Goal: Contribute content: Contribute content

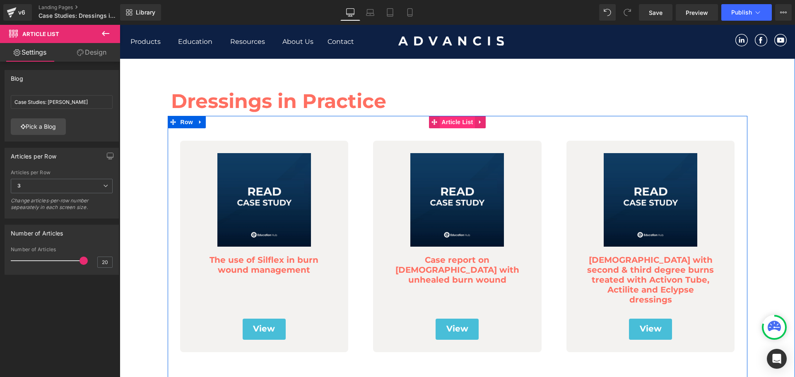
click at [454, 124] on span "Article List" at bounding box center [458, 122] width 36 height 12
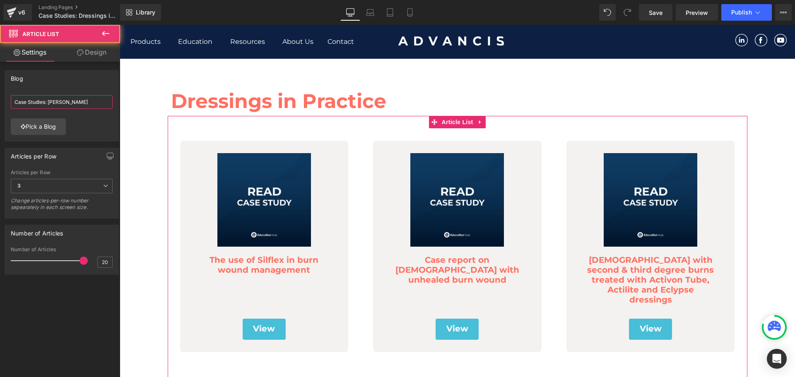
click at [62, 103] on input "Case Studies: [PERSON_NAME]" at bounding box center [62, 102] width 102 height 14
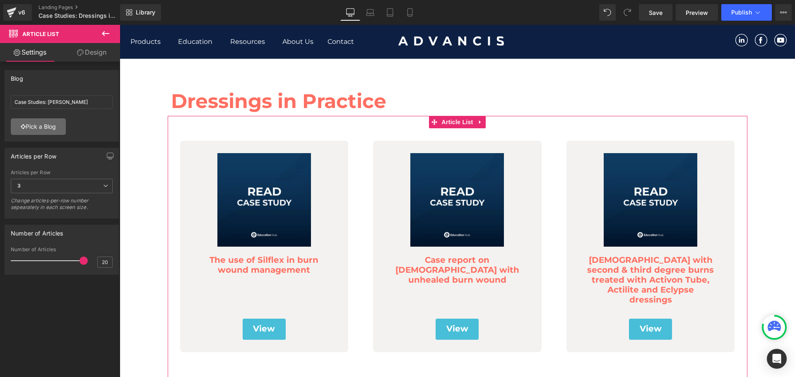
click at [48, 130] on link "Pick a Blog" at bounding box center [38, 126] width 55 height 17
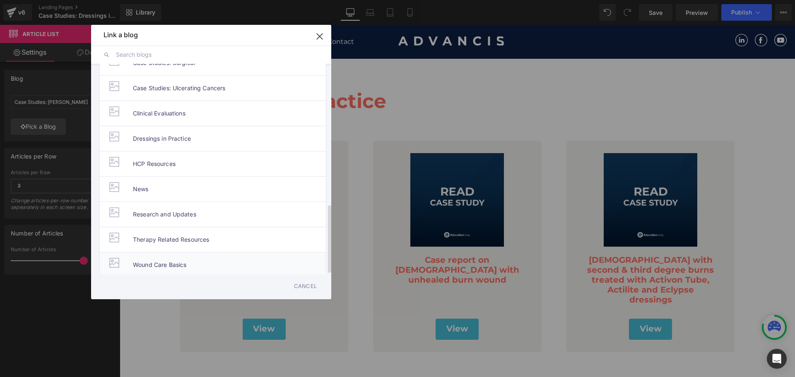
scroll to position [391, 0]
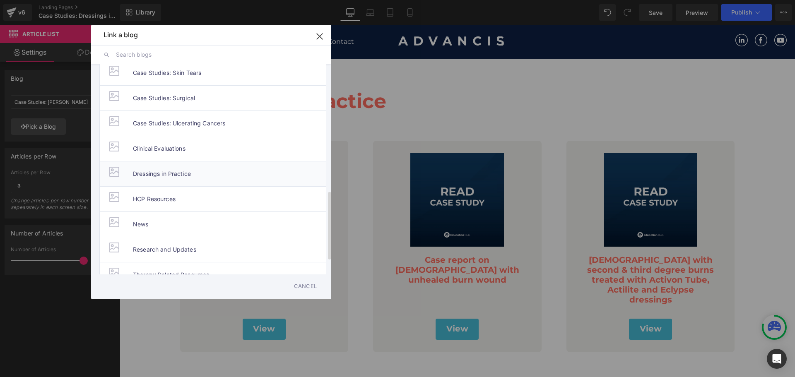
click at [184, 171] on span "Dressings in Practice" at bounding box center [162, 173] width 58 height 25
type input "Dressings in Practice"
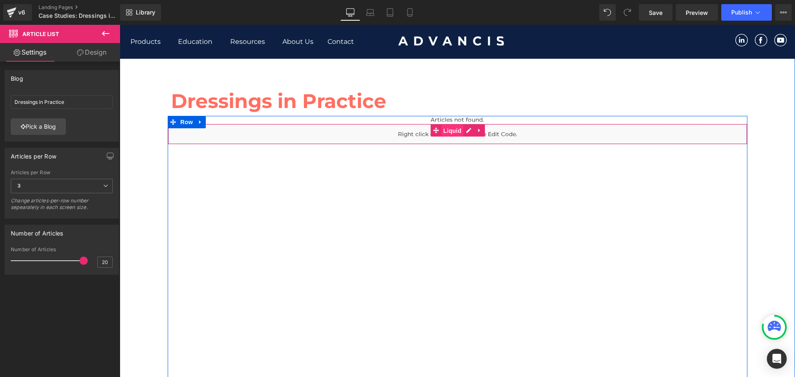
click at [445, 129] on span "Liquid" at bounding box center [452, 131] width 22 height 12
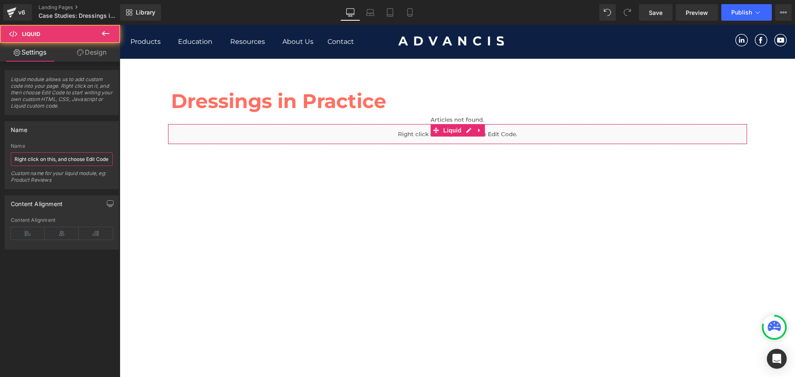
click at [34, 158] on input "Right click on this, and choose Edit Code." at bounding box center [62, 159] width 102 height 14
drag, startPoint x: 183, startPoint y: 181, endPoint x: 457, endPoint y: 127, distance: 278.9
click at [457, 127] on div "Liquid" at bounding box center [458, 134] width 580 height 21
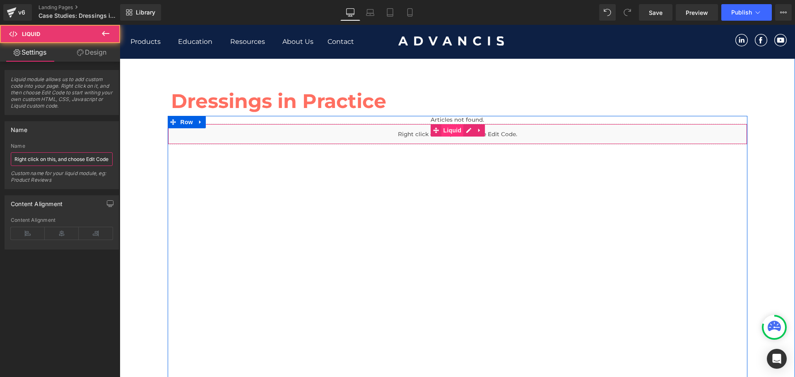
click at [448, 131] on span "Liquid" at bounding box center [452, 130] width 22 height 12
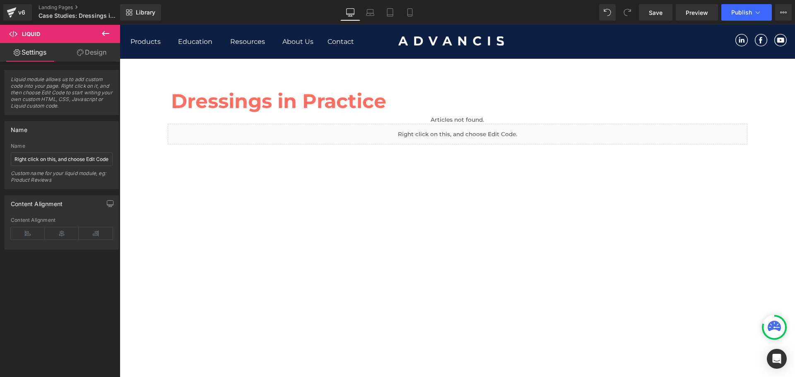
click at [104, 34] on icon at bounding box center [105, 33] width 7 height 5
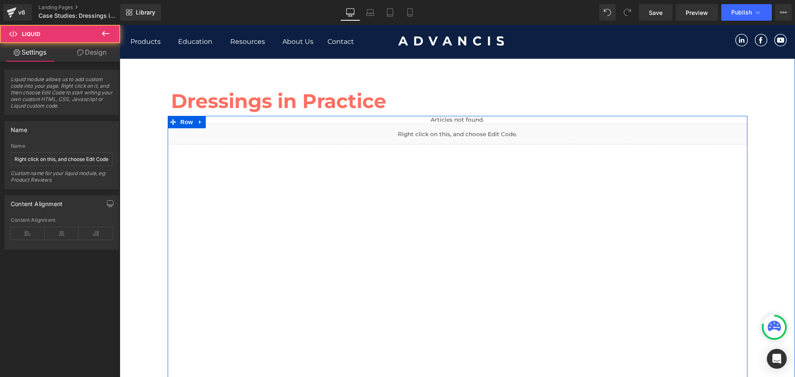
click at [459, 137] on div "Liquid" at bounding box center [458, 134] width 580 height 21
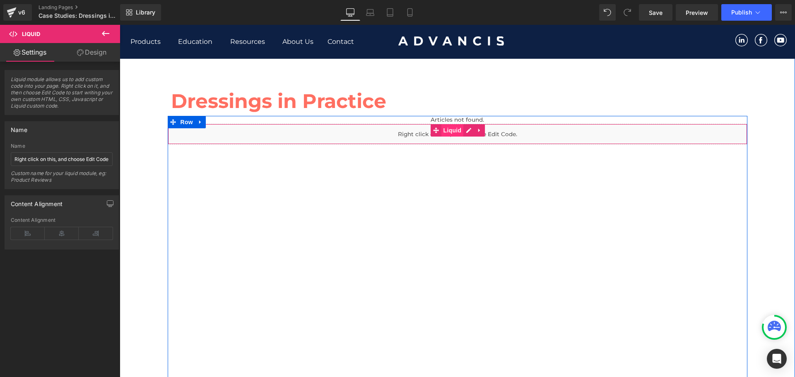
click at [456, 128] on span "Liquid" at bounding box center [452, 130] width 22 height 12
click at [458, 119] on span "Article List" at bounding box center [457, 122] width 29 height 10
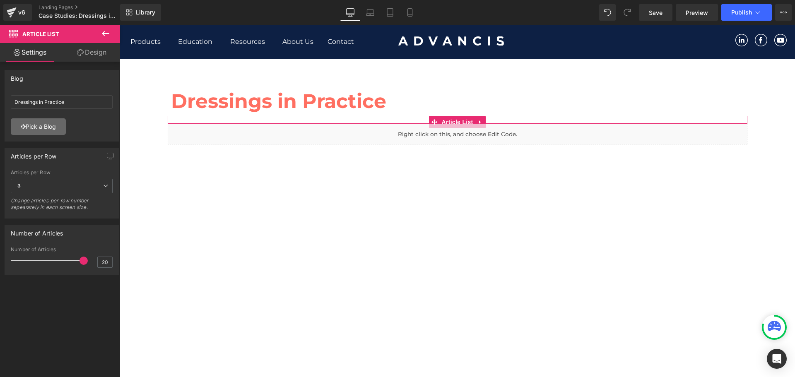
click at [37, 128] on link "Pick a Blog" at bounding box center [38, 126] width 55 height 17
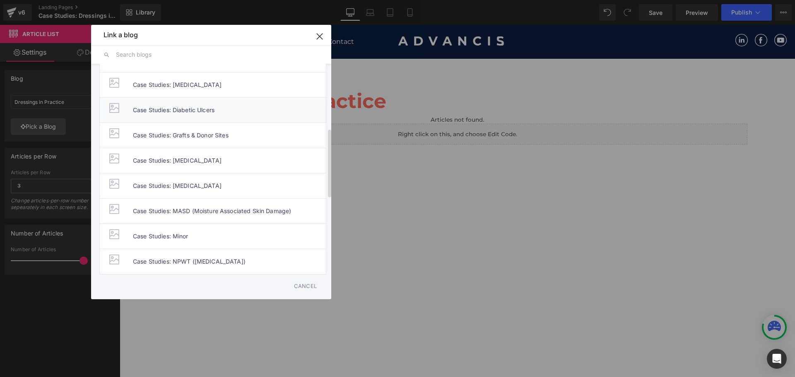
scroll to position [432, 0]
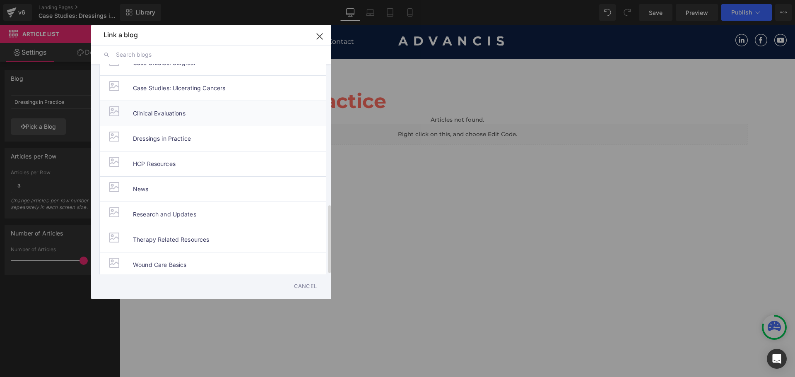
drag, startPoint x: 193, startPoint y: 104, endPoint x: 187, endPoint y: 257, distance: 152.9
click at [193, 104] on li "Clinical Evaluations" at bounding box center [212, 113] width 227 height 25
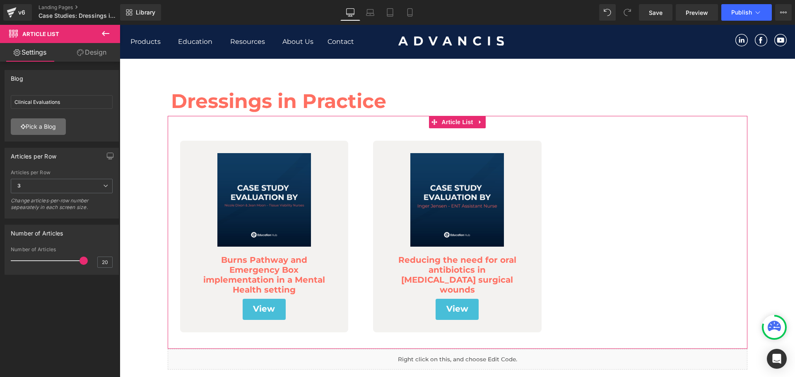
click at [44, 126] on link "Pick a Blog" at bounding box center [38, 126] width 55 height 17
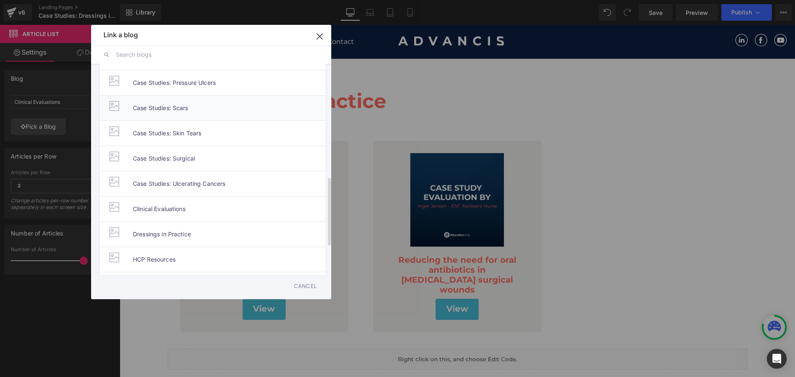
scroll to position [349, 0]
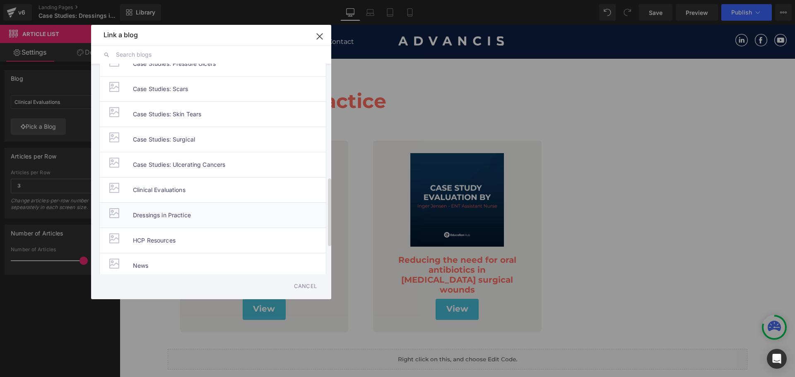
drag, startPoint x: 164, startPoint y: 207, endPoint x: 64, endPoint y: 192, distance: 101.2
click at [164, 207] on span "Dressings in Practice" at bounding box center [162, 215] width 58 height 25
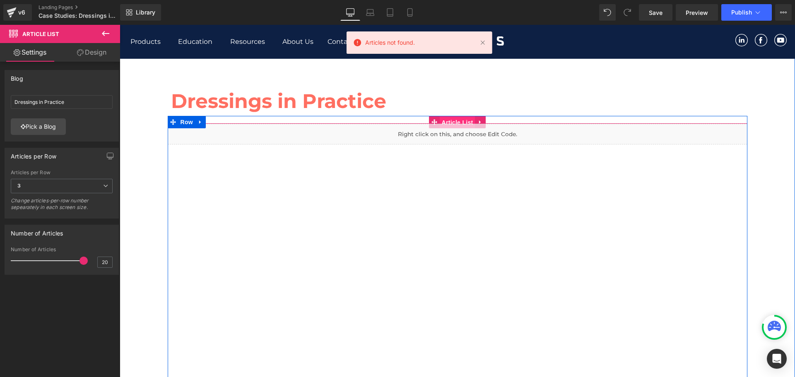
click at [456, 119] on span "Article List" at bounding box center [458, 122] width 36 height 12
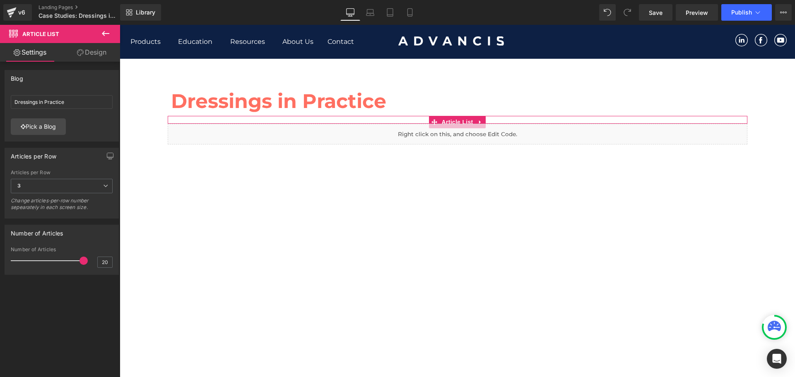
click at [41, 118] on div at bounding box center [62, 115] width 102 height 5
click at [41, 125] on link "Pick a Blog" at bounding box center [38, 126] width 55 height 17
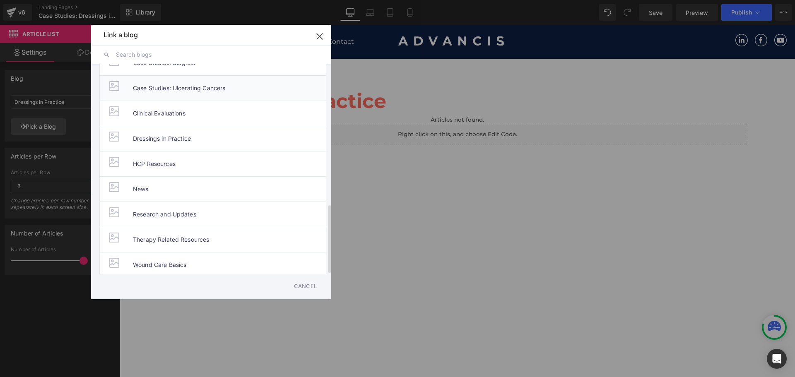
scroll to position [432, 0]
click at [159, 130] on span "Dressings in Practice" at bounding box center [162, 138] width 58 height 25
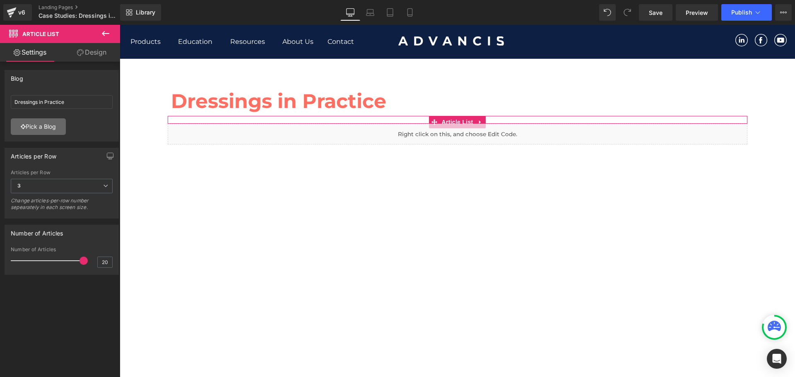
click at [33, 126] on link "Pick a Blog" at bounding box center [38, 126] width 55 height 17
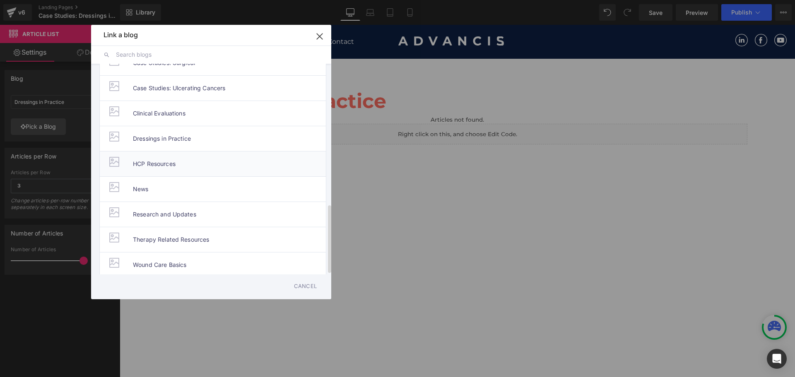
click at [201, 166] on li "HCP Resources" at bounding box center [212, 163] width 227 height 25
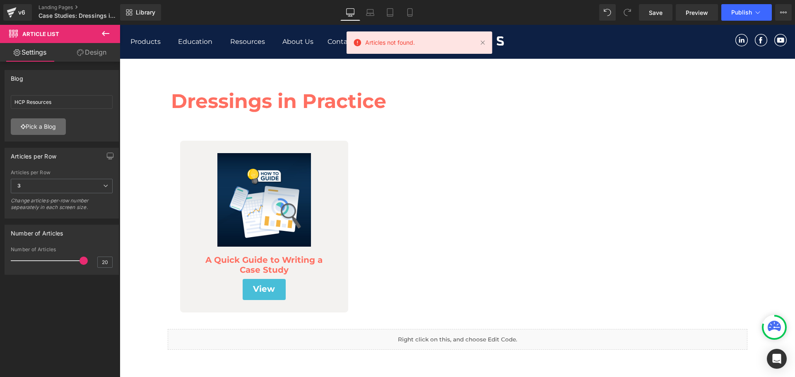
click at [33, 124] on link "Pick a Blog" at bounding box center [38, 126] width 55 height 17
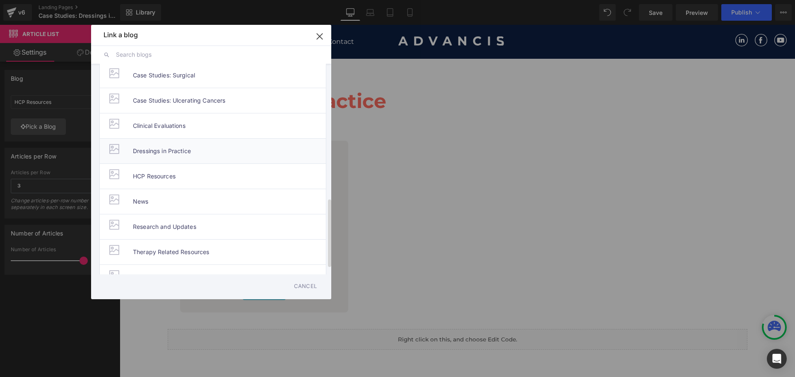
scroll to position [414, 0]
click at [169, 149] on span "Dressings in Practice" at bounding box center [162, 150] width 58 height 25
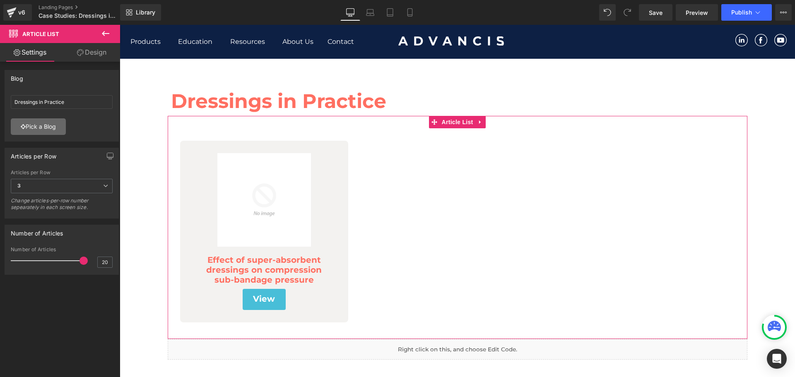
click at [57, 123] on link "Pick a Blog" at bounding box center [38, 126] width 55 height 17
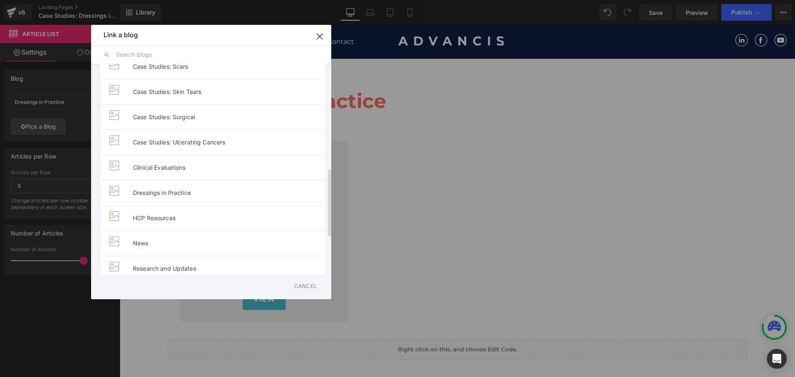
scroll to position [373, 0]
click at [174, 166] on span "Clinical Evaluations" at bounding box center [159, 166] width 53 height 25
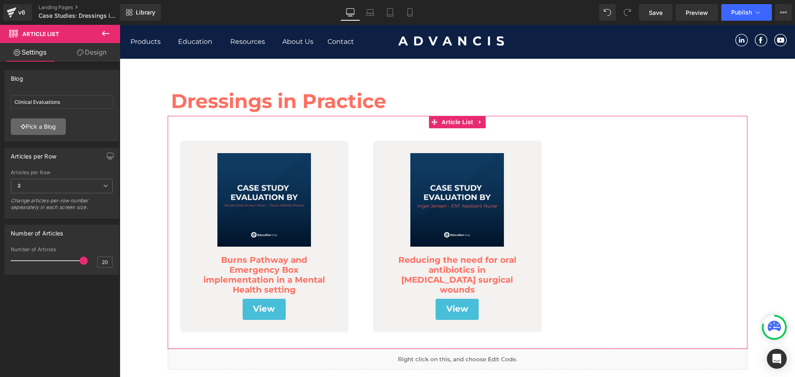
click at [23, 128] on icon at bounding box center [23, 127] width 5 height 6
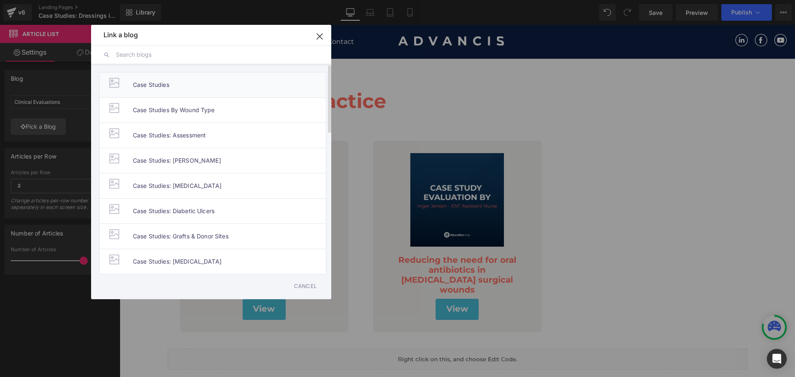
click at [187, 85] on li "Case Studies" at bounding box center [212, 84] width 227 height 25
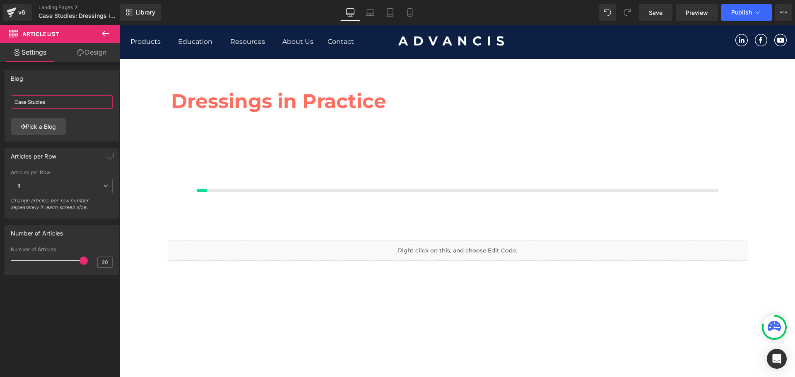
click at [53, 100] on input "Case Studies" at bounding box center [62, 102] width 102 height 14
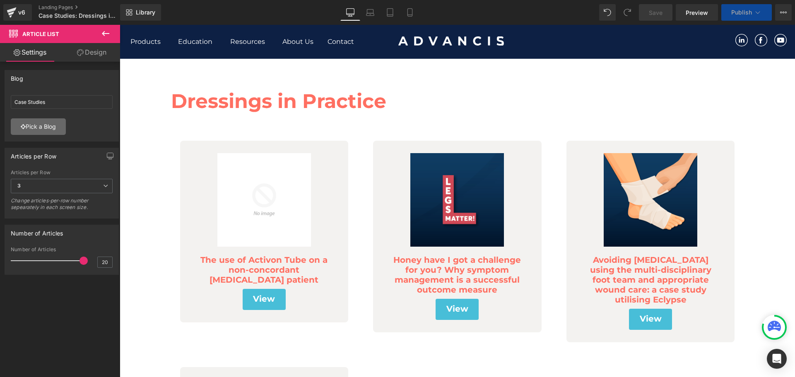
click at [51, 132] on link "Pick a Blog" at bounding box center [38, 126] width 55 height 17
click at [55, 0] on div "Article List You are previewing how the will restyle your page. You can not edi…" at bounding box center [397, 0] width 795 height 0
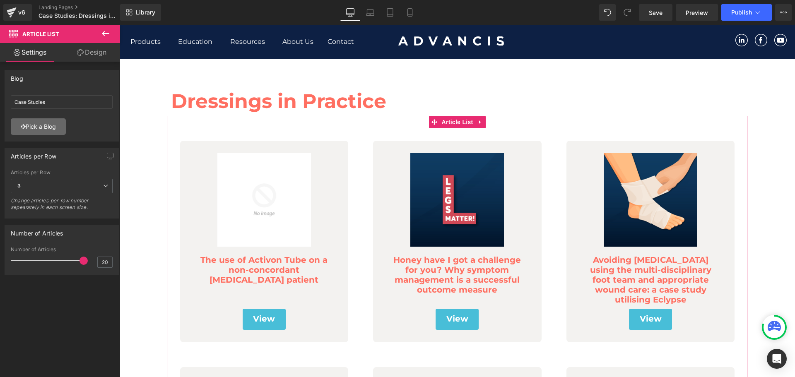
click at [39, 130] on link "Pick a Blog" at bounding box center [38, 126] width 55 height 17
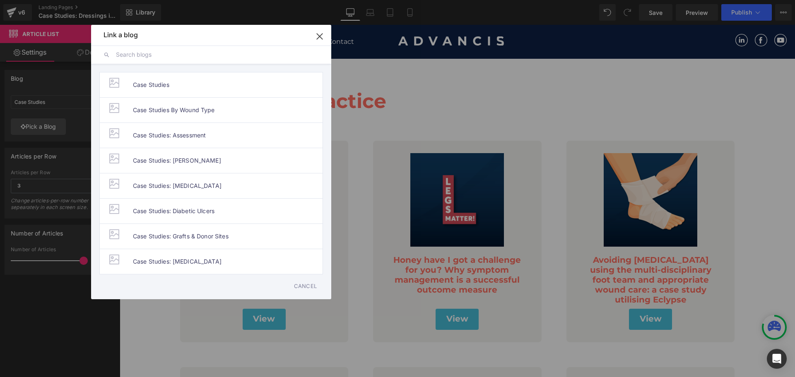
click at [152, 54] on input "text" at bounding box center [217, 55] width 203 height 18
drag, startPoint x: 321, startPoint y: 36, endPoint x: 8, endPoint y: 74, distance: 315.3
click at [321, 36] on icon "button" at bounding box center [319, 36] width 13 height 13
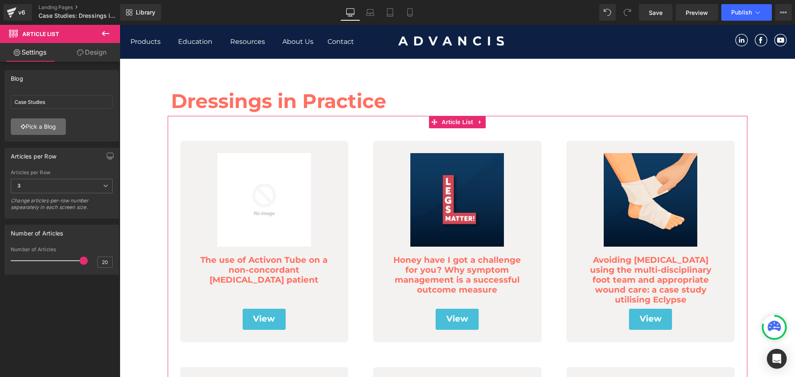
click at [56, 125] on link "Pick a Blog" at bounding box center [38, 126] width 55 height 17
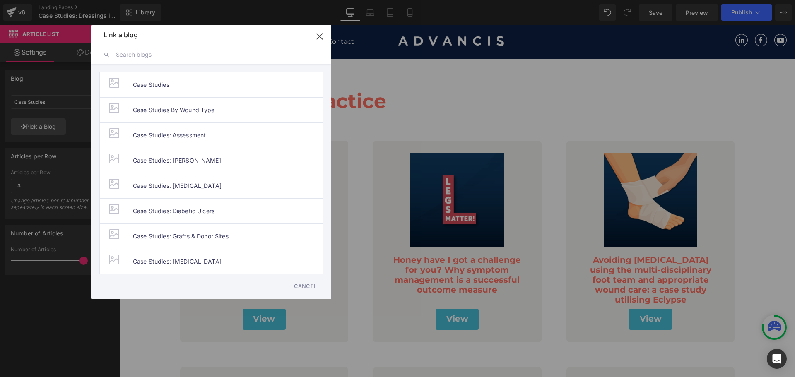
drag, startPoint x: 316, startPoint y: 35, endPoint x: 6, endPoint y: 55, distance: 310.8
click at [316, 35] on icon "button" at bounding box center [319, 36] width 13 height 13
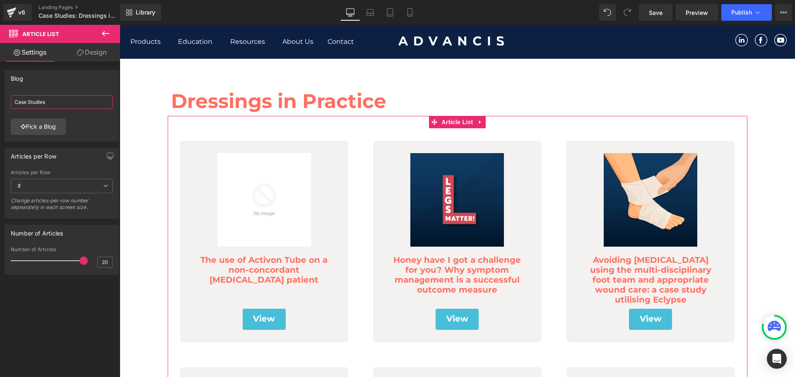
click at [53, 103] on input "Case Studies" at bounding box center [62, 102] width 102 height 14
type input "C"
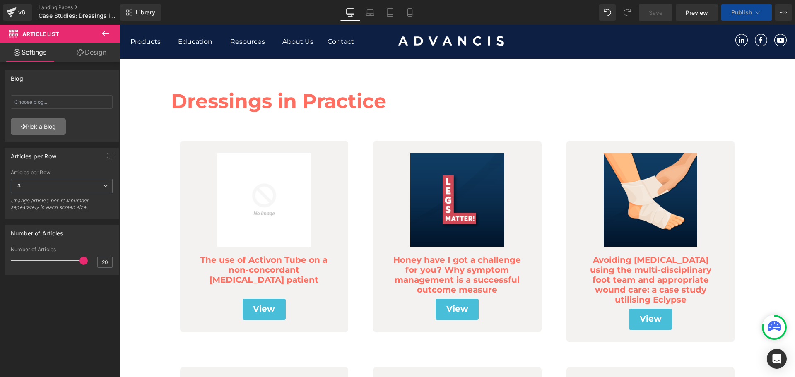
click at [46, 128] on link "Pick a Blog" at bounding box center [38, 126] width 55 height 17
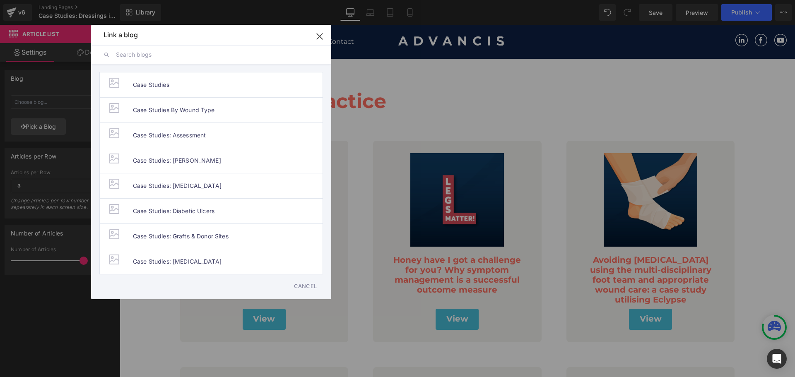
click at [318, 39] on icon "button" at bounding box center [319, 36] width 13 height 13
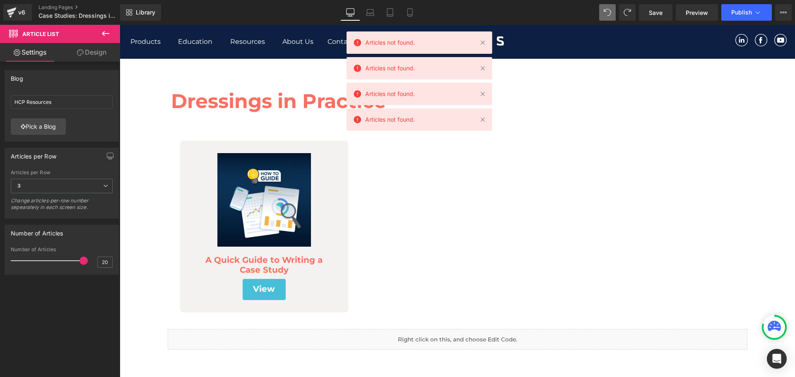
type input "Dressings in Practice"
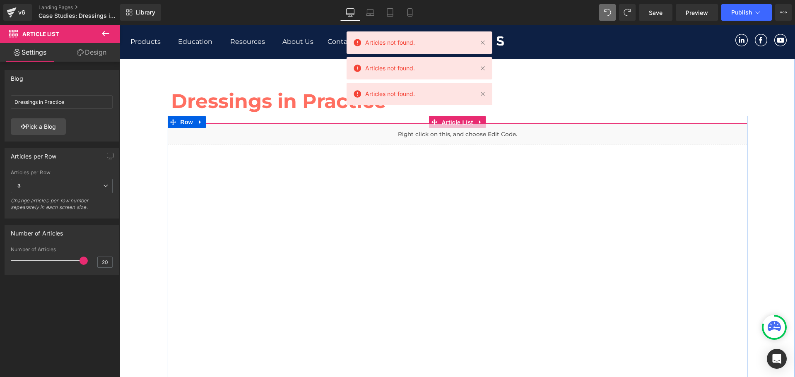
click at [449, 122] on span "Article List" at bounding box center [458, 122] width 36 height 12
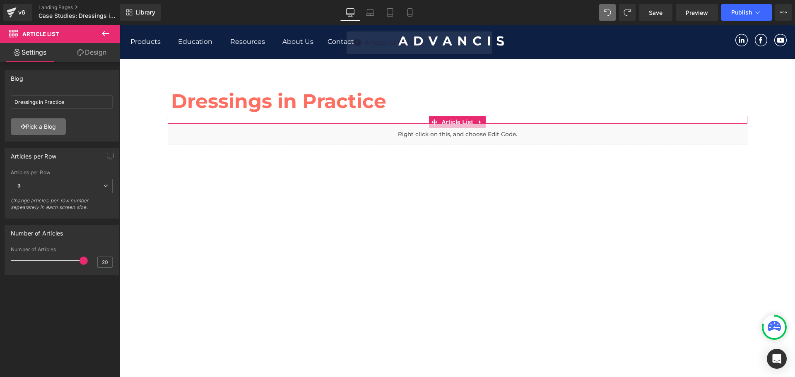
click at [50, 132] on link "Pick a Blog" at bounding box center [38, 126] width 55 height 17
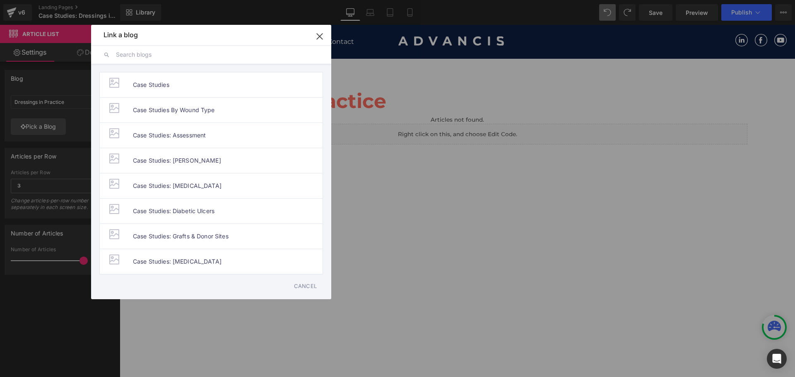
click at [164, 54] on input "text" at bounding box center [217, 55] width 203 height 18
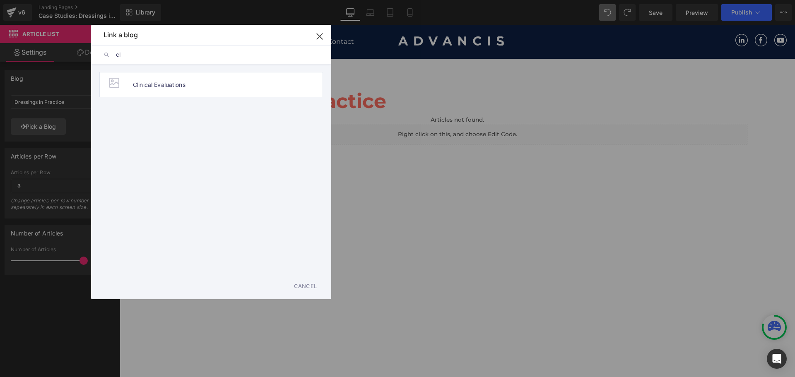
type input "c"
type input "clin"
click at [160, 90] on span "Clinical Evaluations" at bounding box center [159, 84] width 53 height 25
type input "Clinical Evaluations"
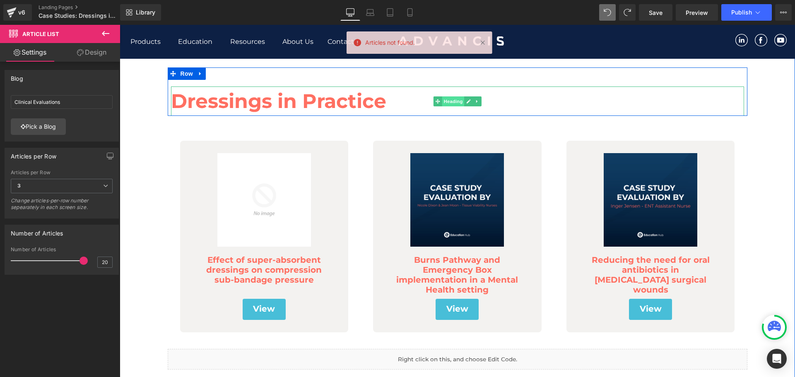
click at [452, 103] on span "Heading" at bounding box center [453, 101] width 22 height 10
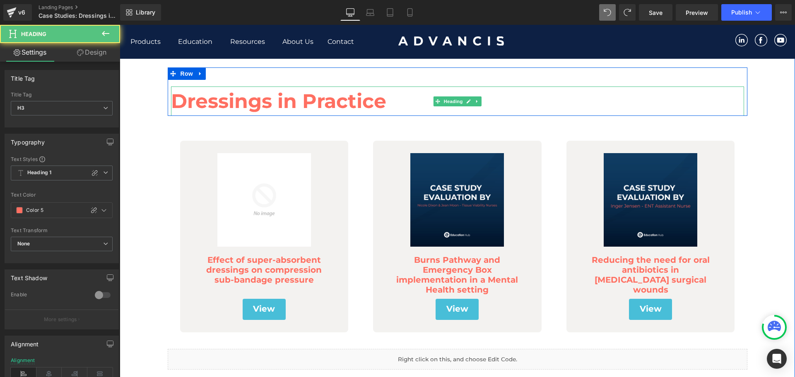
click at [386, 105] on h3 "Dressings in Practice" at bounding box center [457, 101] width 573 height 29
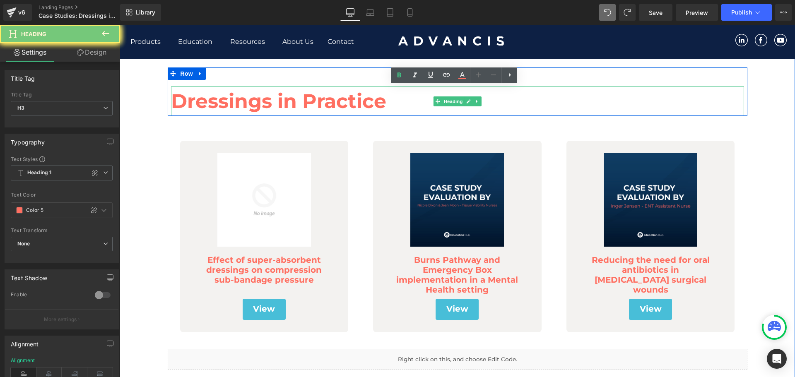
click at [386, 105] on h3 "Dressings in Practice" at bounding box center [457, 101] width 573 height 29
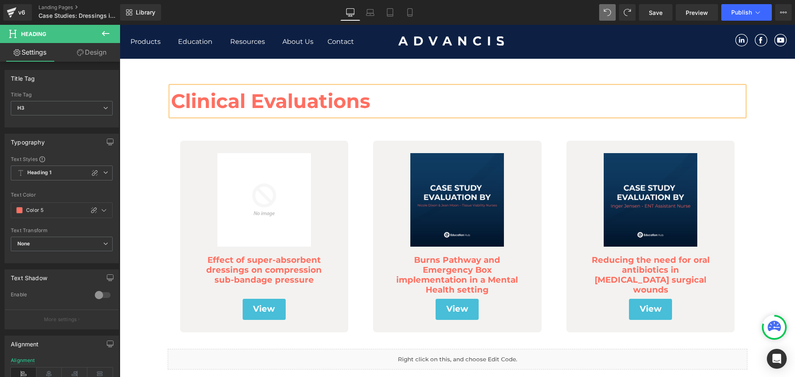
scroll to position [0, 0]
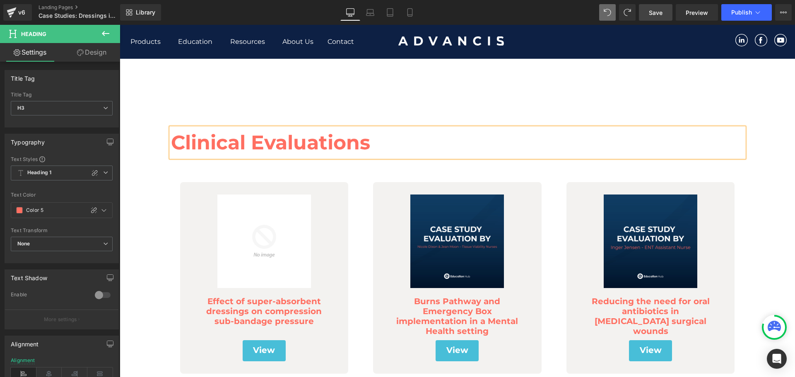
click at [655, 13] on span "Save" at bounding box center [656, 12] width 14 height 9
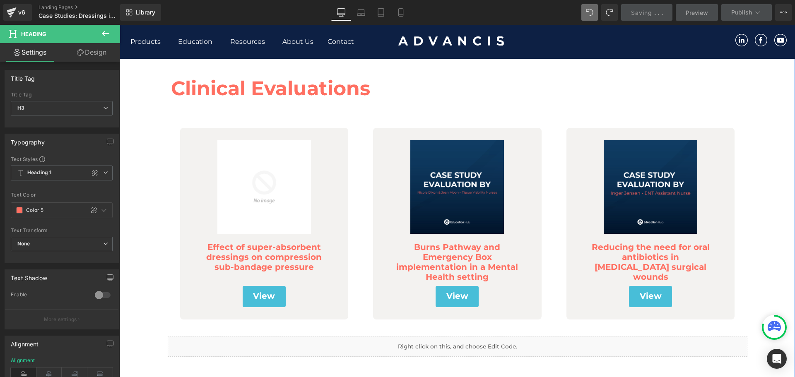
scroll to position [41, 0]
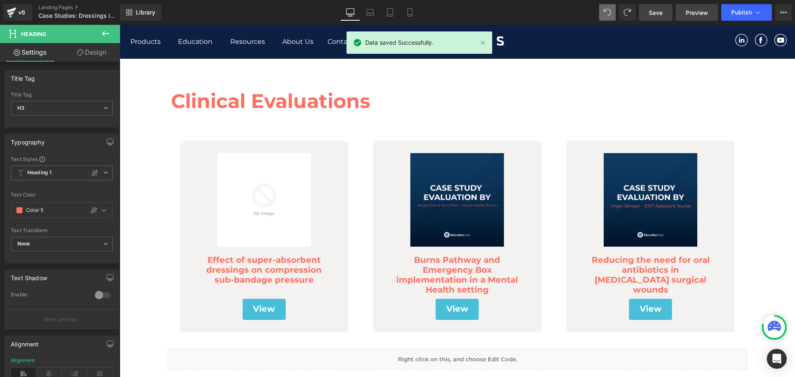
click at [695, 15] on span "Preview" at bounding box center [697, 12] width 22 height 9
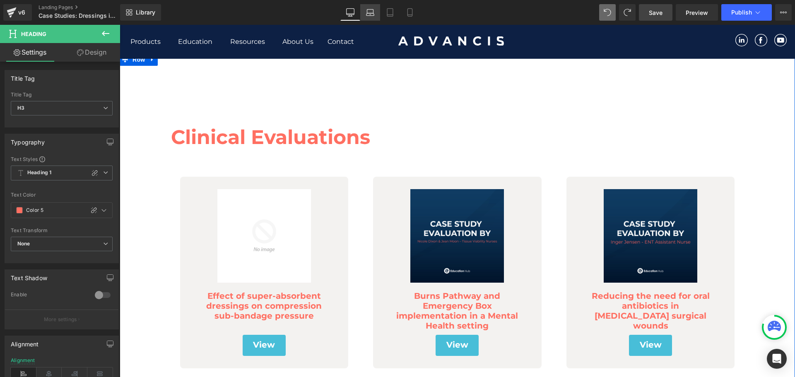
scroll to position [0, 0]
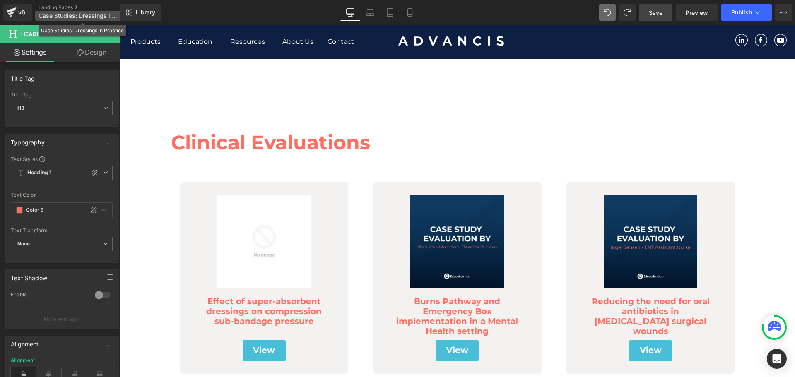
click at [84, 16] on span "Case Studies: Dressings in Practice" at bounding box center [78, 15] width 79 height 7
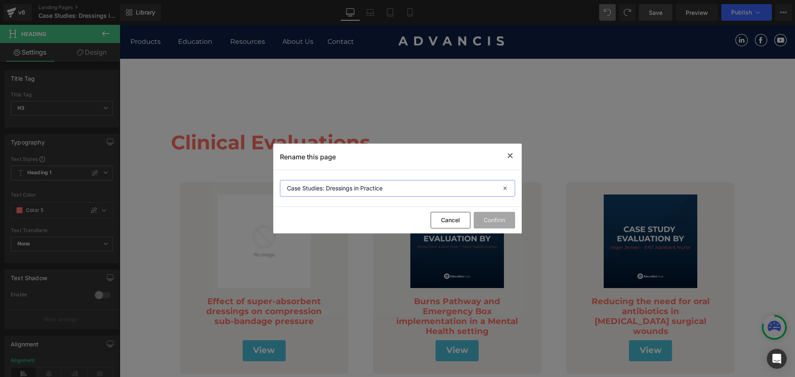
drag, startPoint x: 388, startPoint y: 183, endPoint x: 282, endPoint y: 196, distance: 107.2
click at [282, 196] on input "Case Studies: Dressings in Practice" at bounding box center [397, 188] width 235 height 17
type input "Clinical Evaluations"
click at [497, 215] on button "Confirm" at bounding box center [494, 220] width 41 height 17
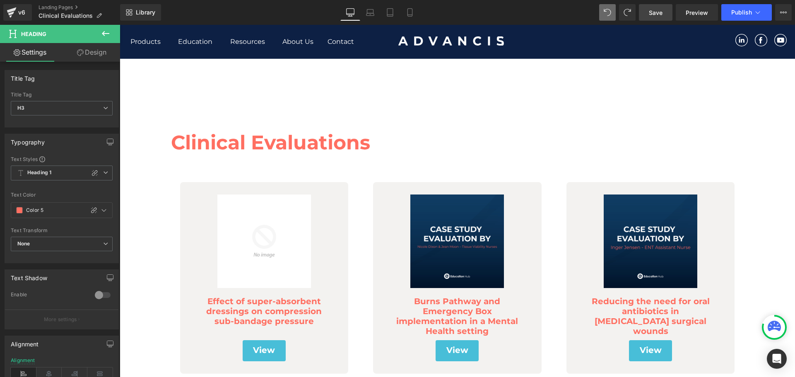
click at [665, 15] on link "Save" at bounding box center [656, 12] width 34 height 17
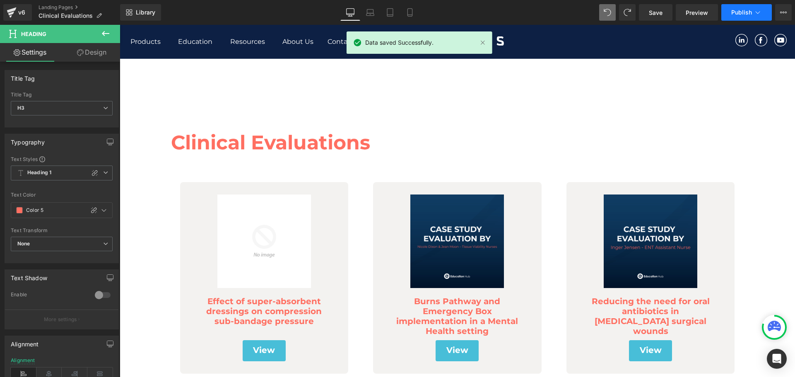
click at [757, 9] on icon at bounding box center [758, 12] width 8 height 8
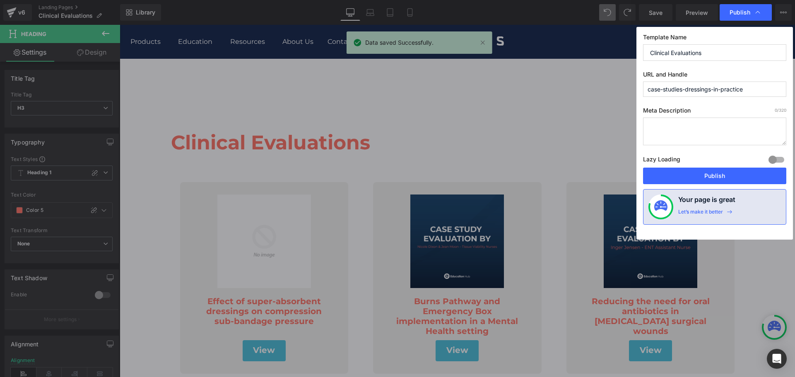
drag, startPoint x: 758, startPoint y: 85, endPoint x: 632, endPoint y: 99, distance: 126.2
click at [633, 99] on div "Publish Template Name Clinical Evaluations URL and Handle case-studies-dressing…" at bounding box center [397, 188] width 795 height 377
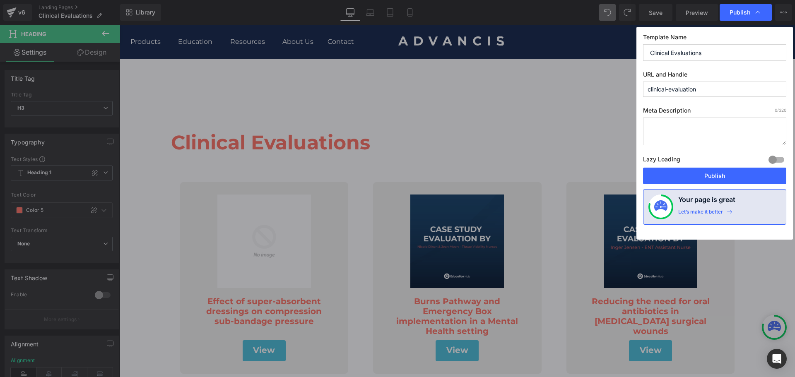
type input "clinical-evaluations"
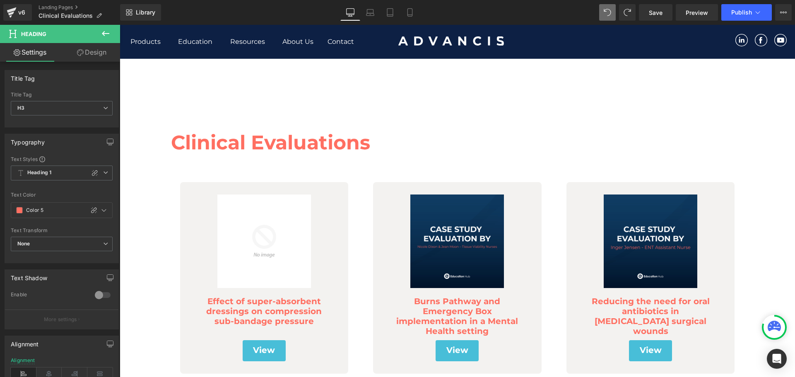
click at [638, 9] on div "Save Preview Publish Scheduled View Live Page View with current Template Save T…" at bounding box center [715, 12] width 159 height 17
click at [643, 9] on link "Save" at bounding box center [656, 12] width 34 height 17
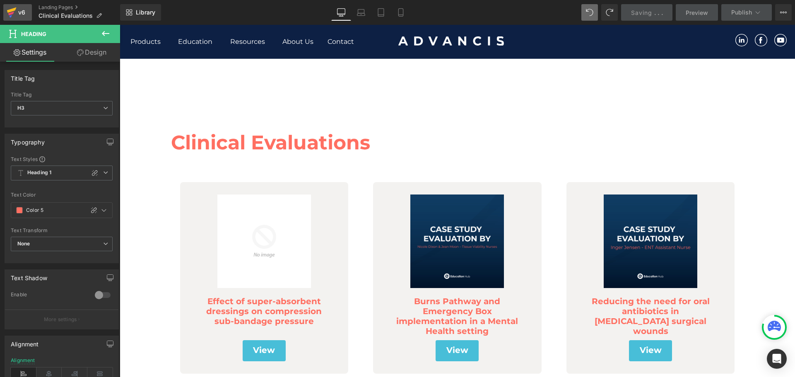
click at [18, 11] on div "v6" at bounding box center [22, 12] width 10 height 11
